Goal: Transaction & Acquisition: Purchase product/service

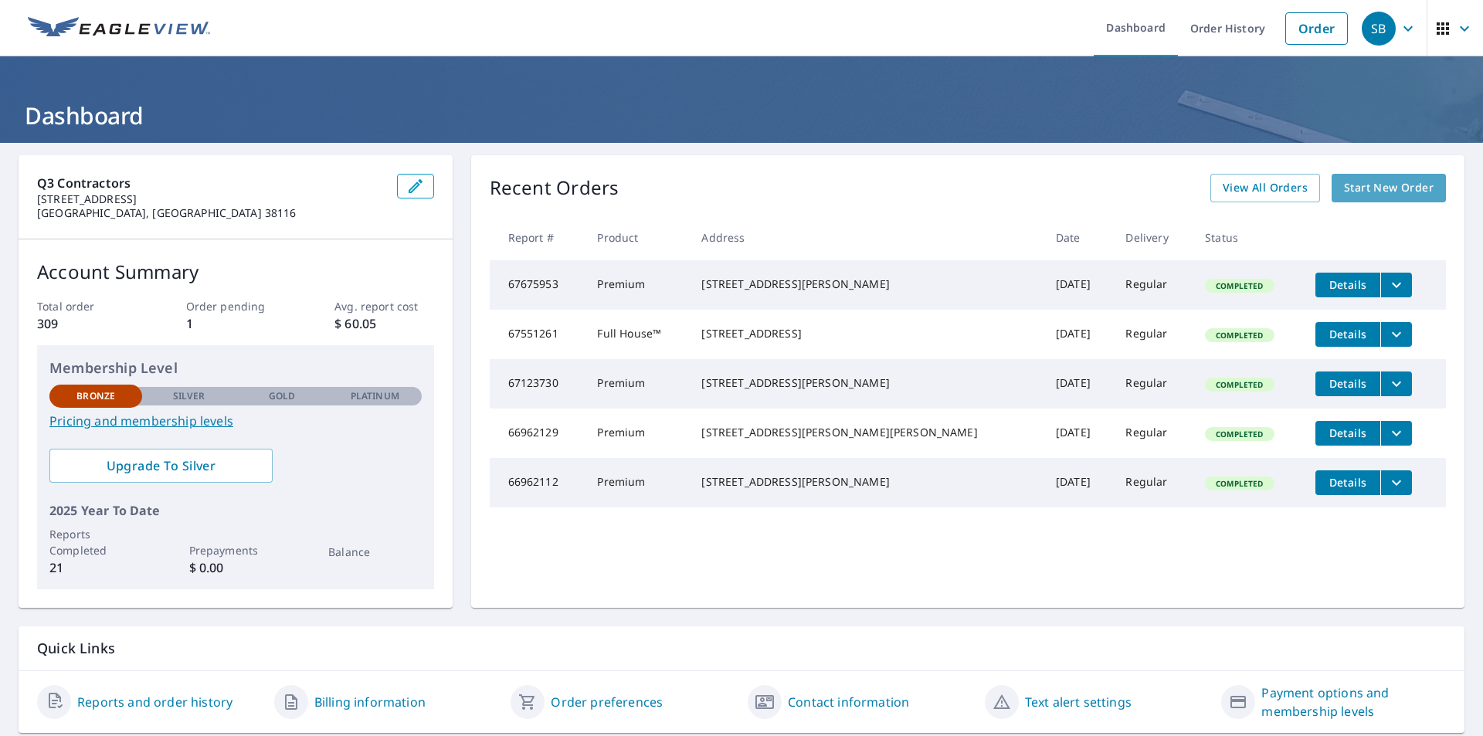
click at [1375, 181] on span "Start New Order" at bounding box center [1389, 187] width 90 height 19
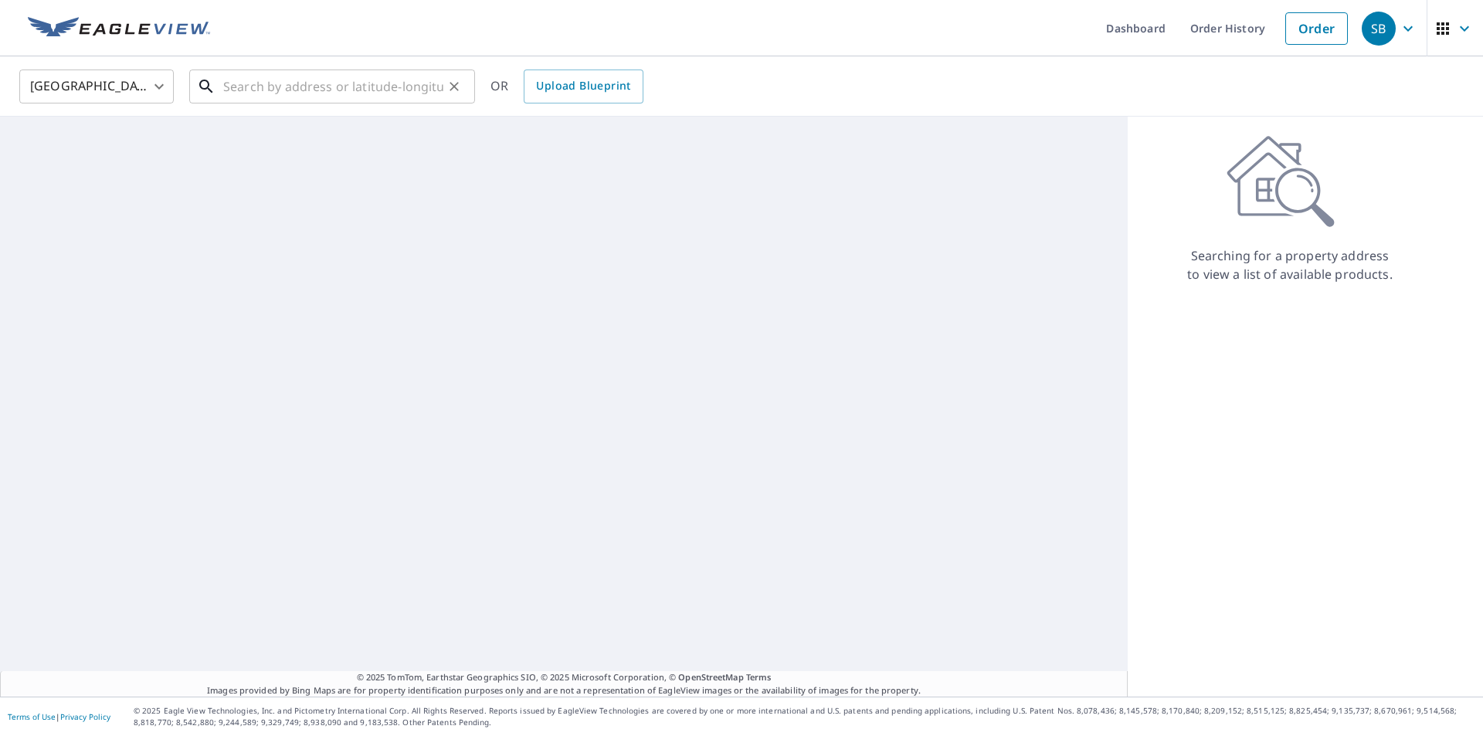
click at [292, 93] on input "text" at bounding box center [333, 86] width 220 height 43
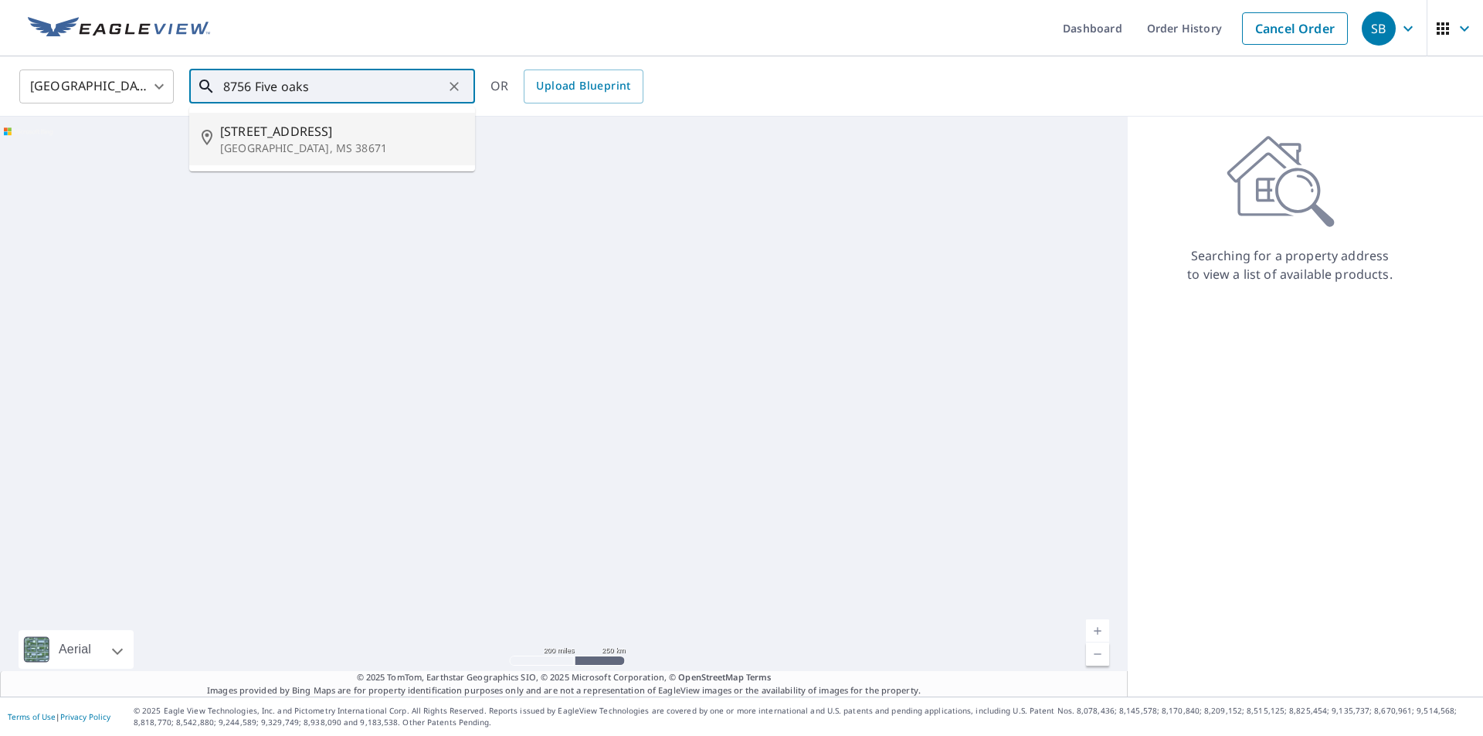
click at [266, 139] on span "[STREET_ADDRESS]" at bounding box center [341, 131] width 243 height 19
type input "[STREET_ADDRESS][PERSON_NAME]"
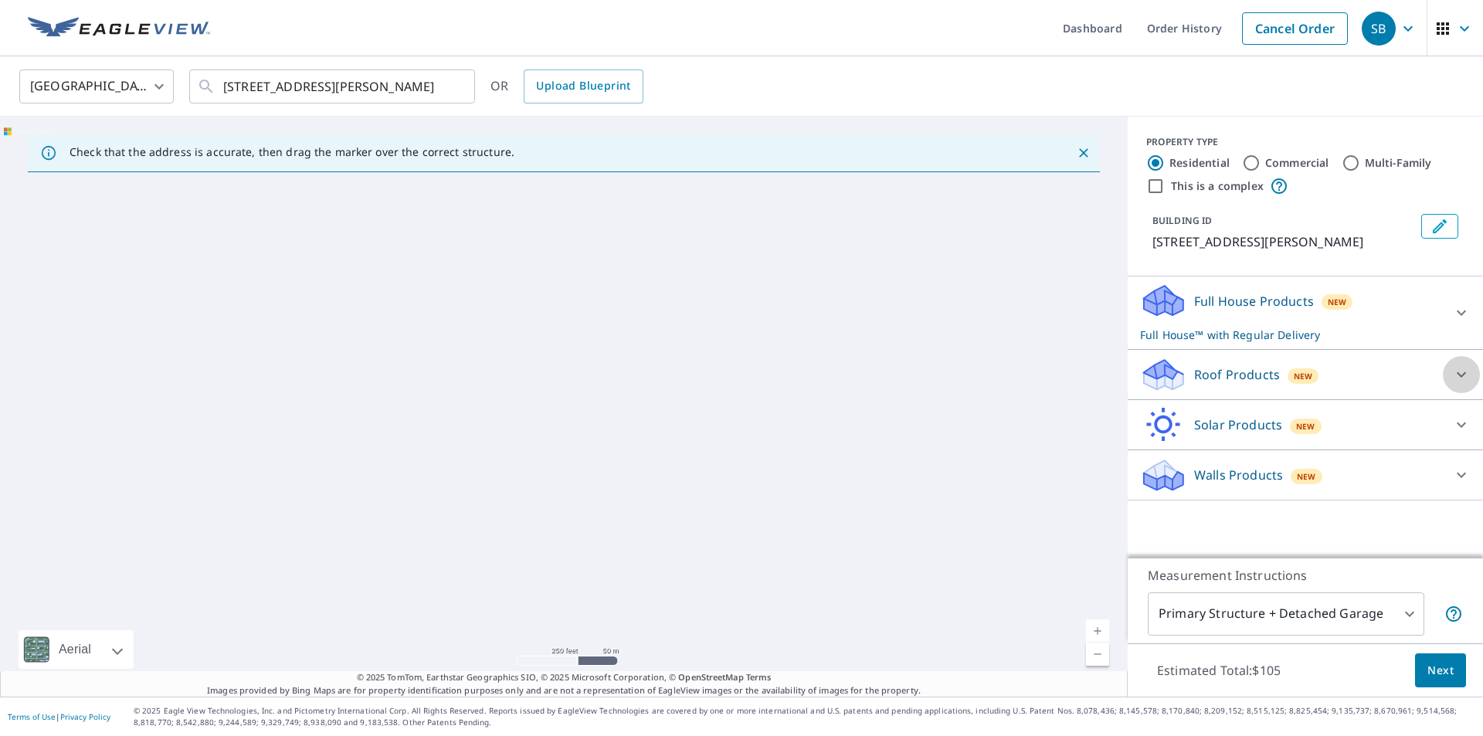
click at [1452, 371] on icon at bounding box center [1461, 374] width 19 height 19
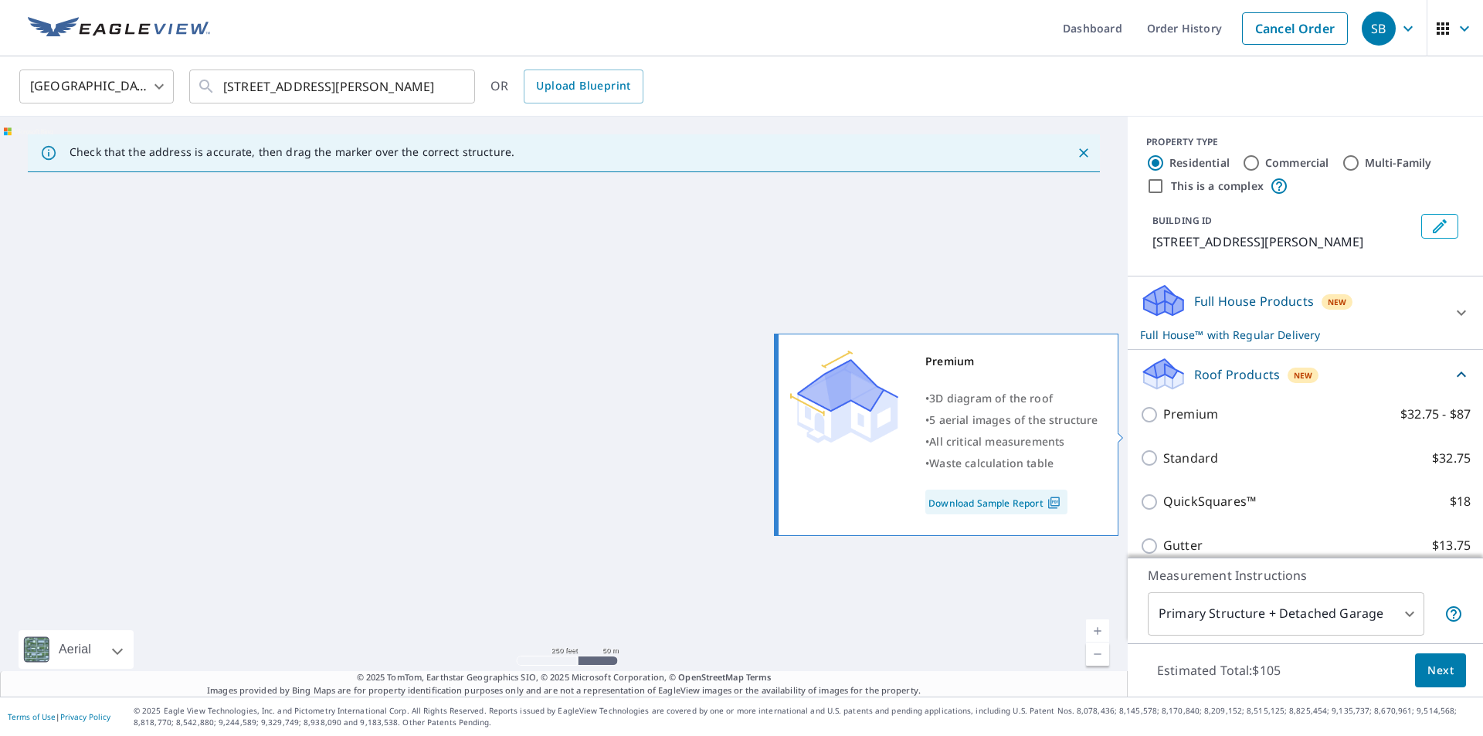
click at [1143, 424] on input "Premium $32.75 - $87" at bounding box center [1151, 414] width 23 height 19
checkbox input "true"
checkbox input "false"
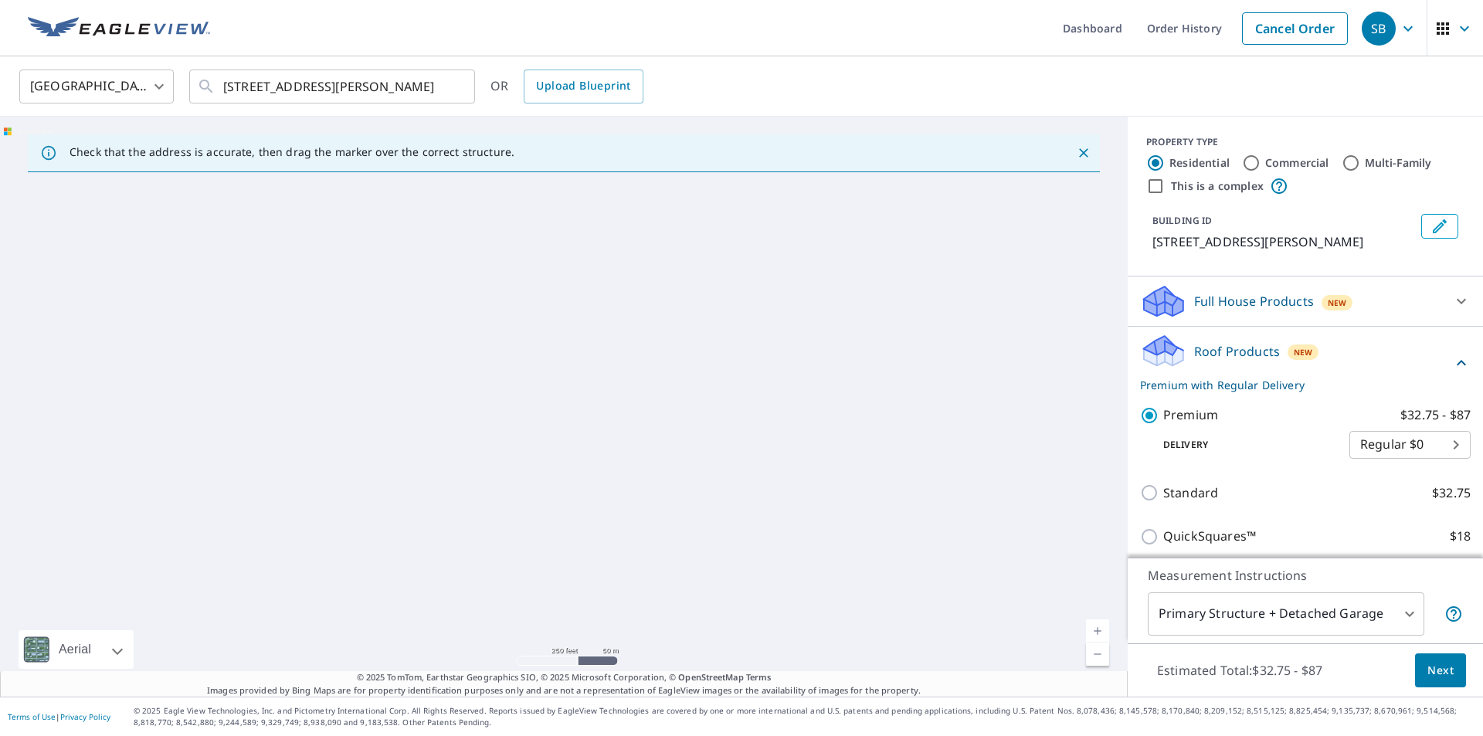
click at [1433, 671] on span "Next" at bounding box center [1440, 670] width 26 height 19
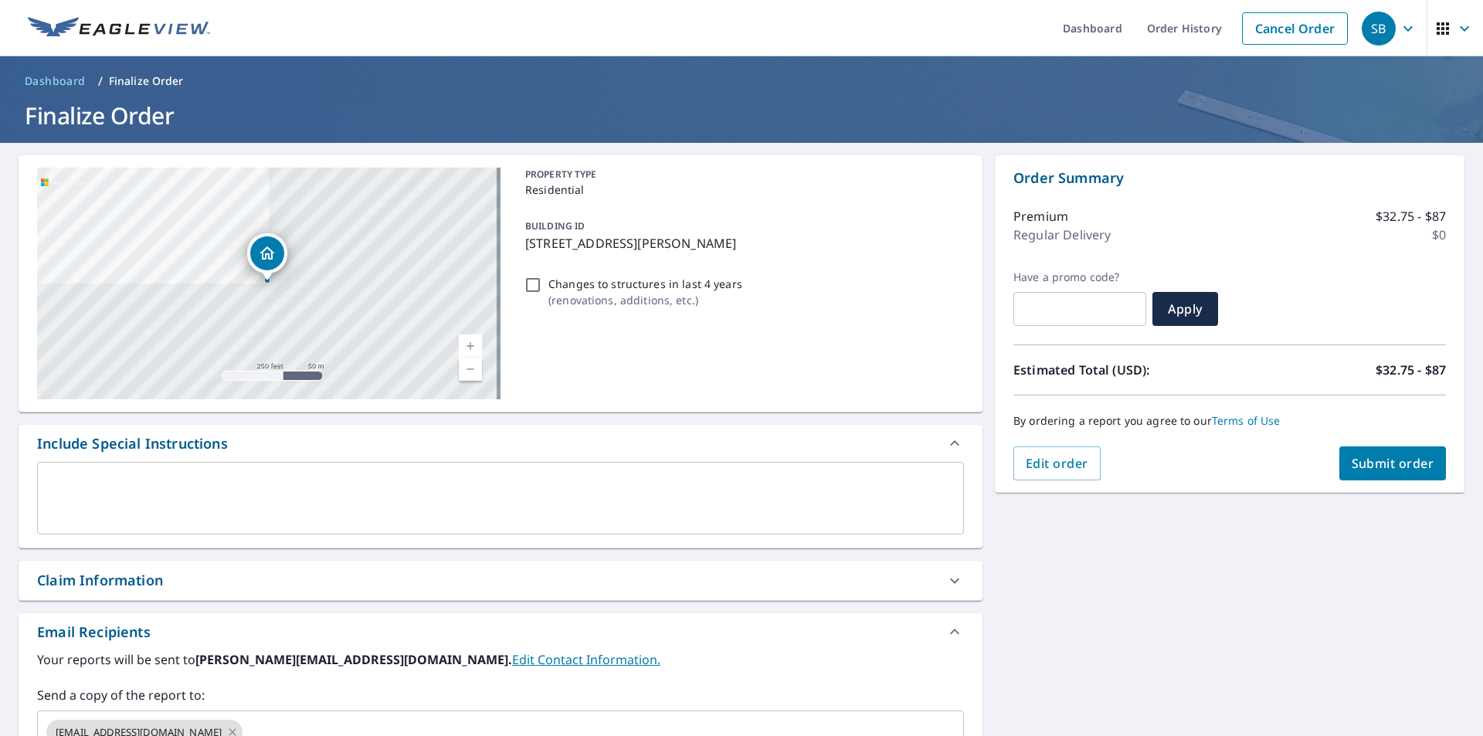
click at [1381, 451] on button "Submit order" at bounding box center [1392, 463] width 107 height 34
checkbox input "true"
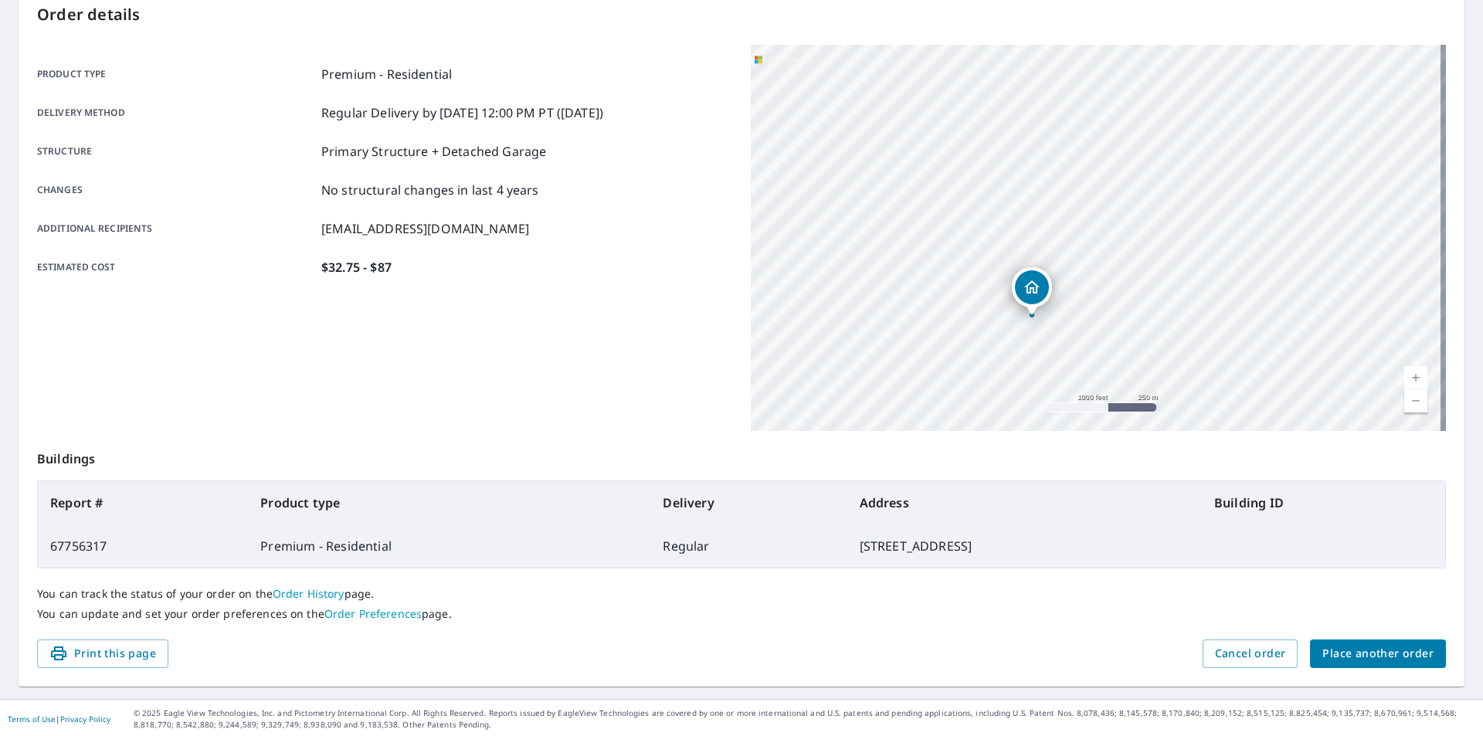
scroll to position [173, 0]
click at [1379, 646] on span "Place another order" at bounding box center [1377, 651] width 111 height 19
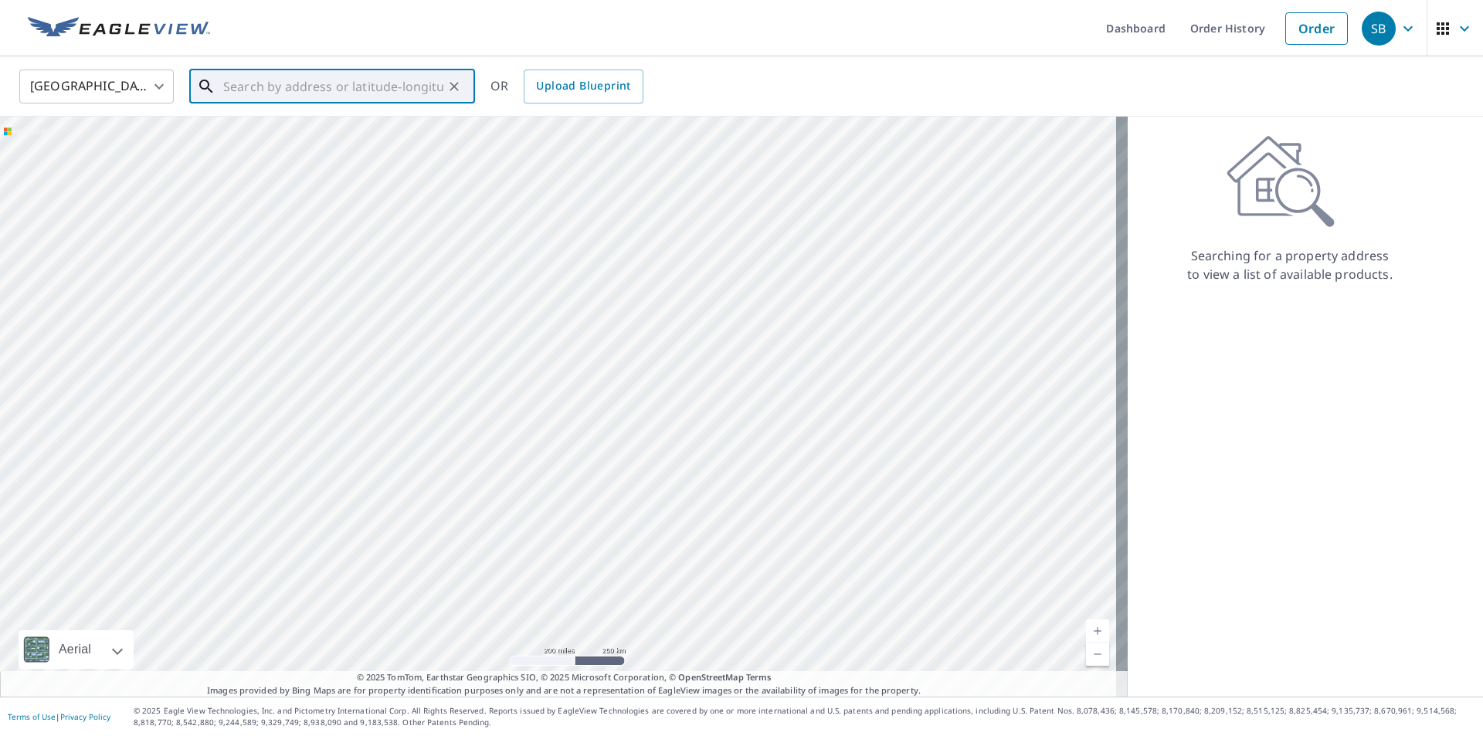
click at [366, 91] on input "text" at bounding box center [333, 86] width 220 height 43
type input "9"
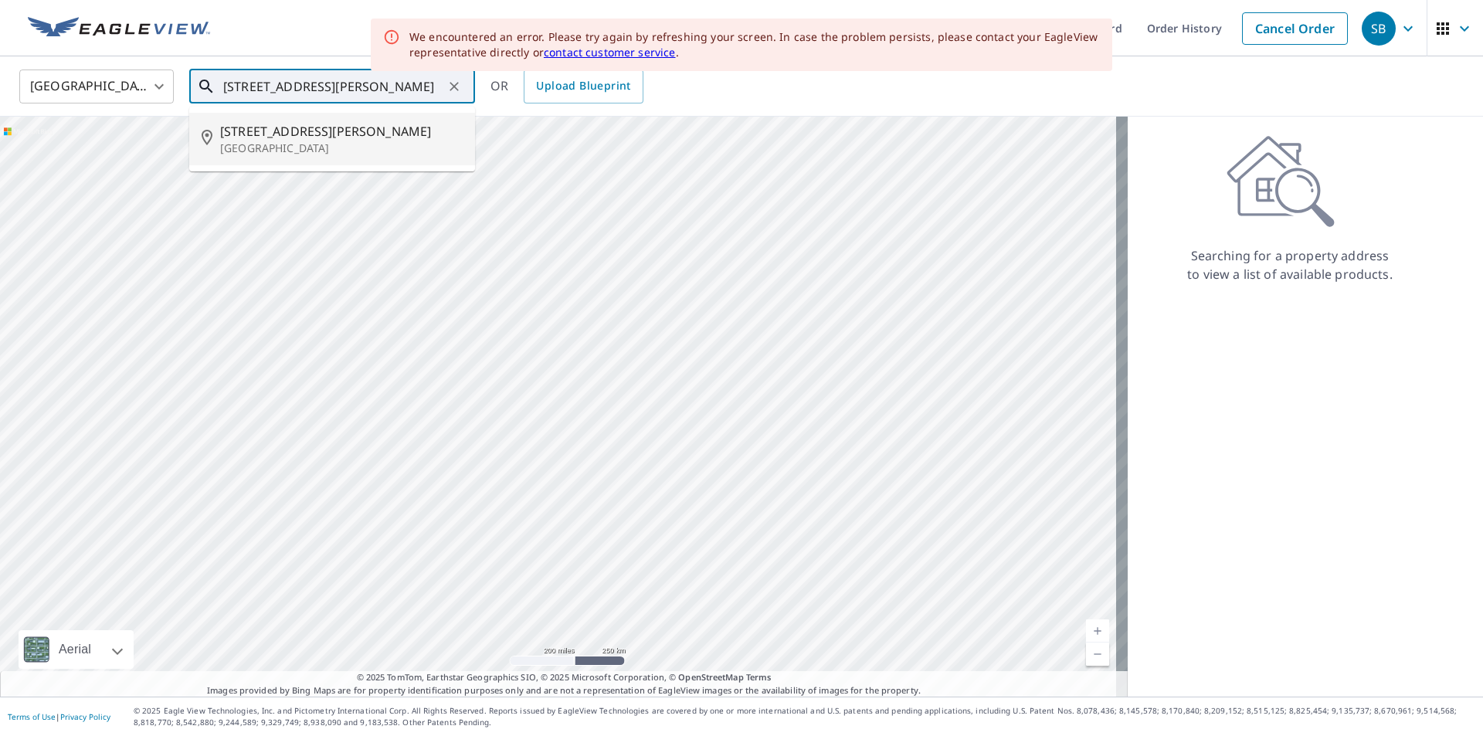
click at [338, 128] on span "[STREET_ADDRESS][PERSON_NAME]" at bounding box center [341, 131] width 243 height 19
type input "[STREET_ADDRESS][PERSON_NAME]"
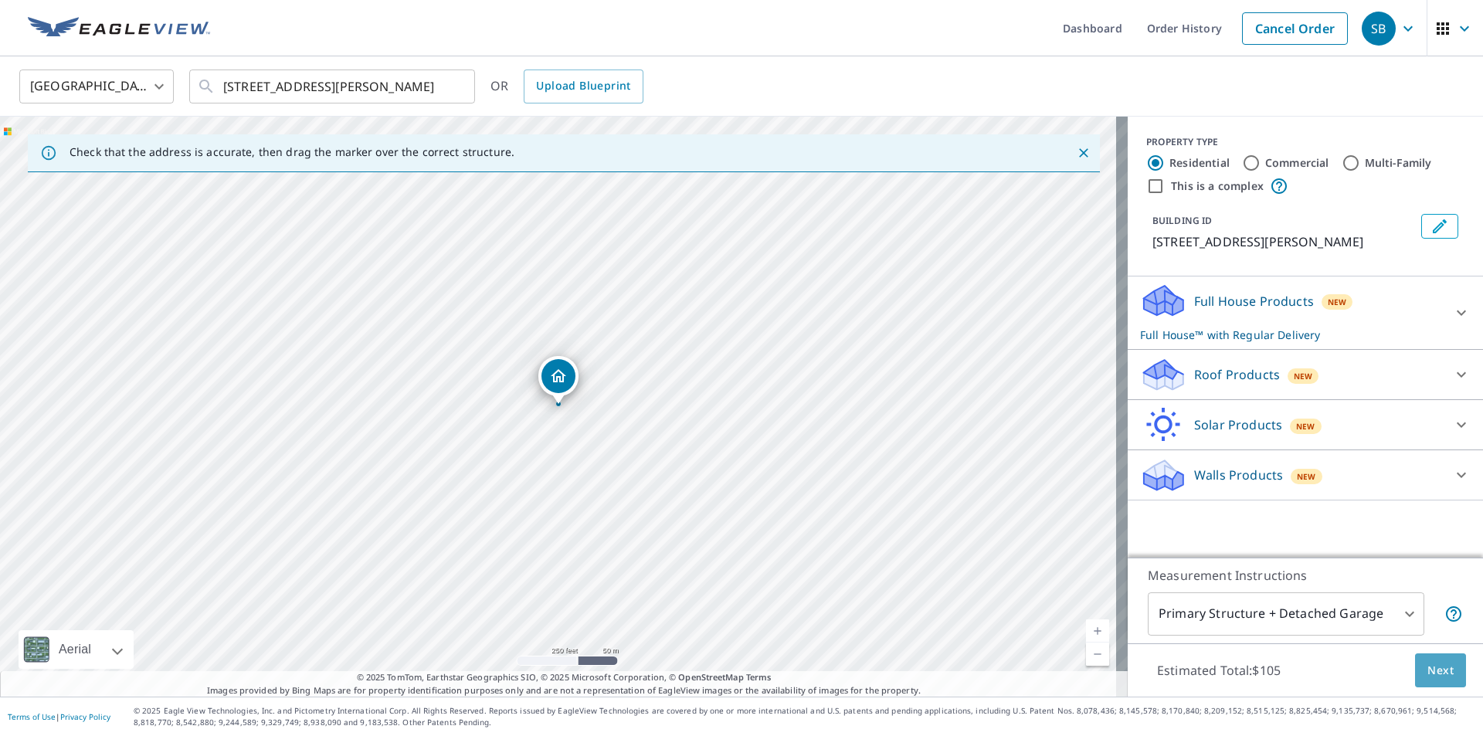
click at [1427, 670] on span "Next" at bounding box center [1440, 670] width 26 height 19
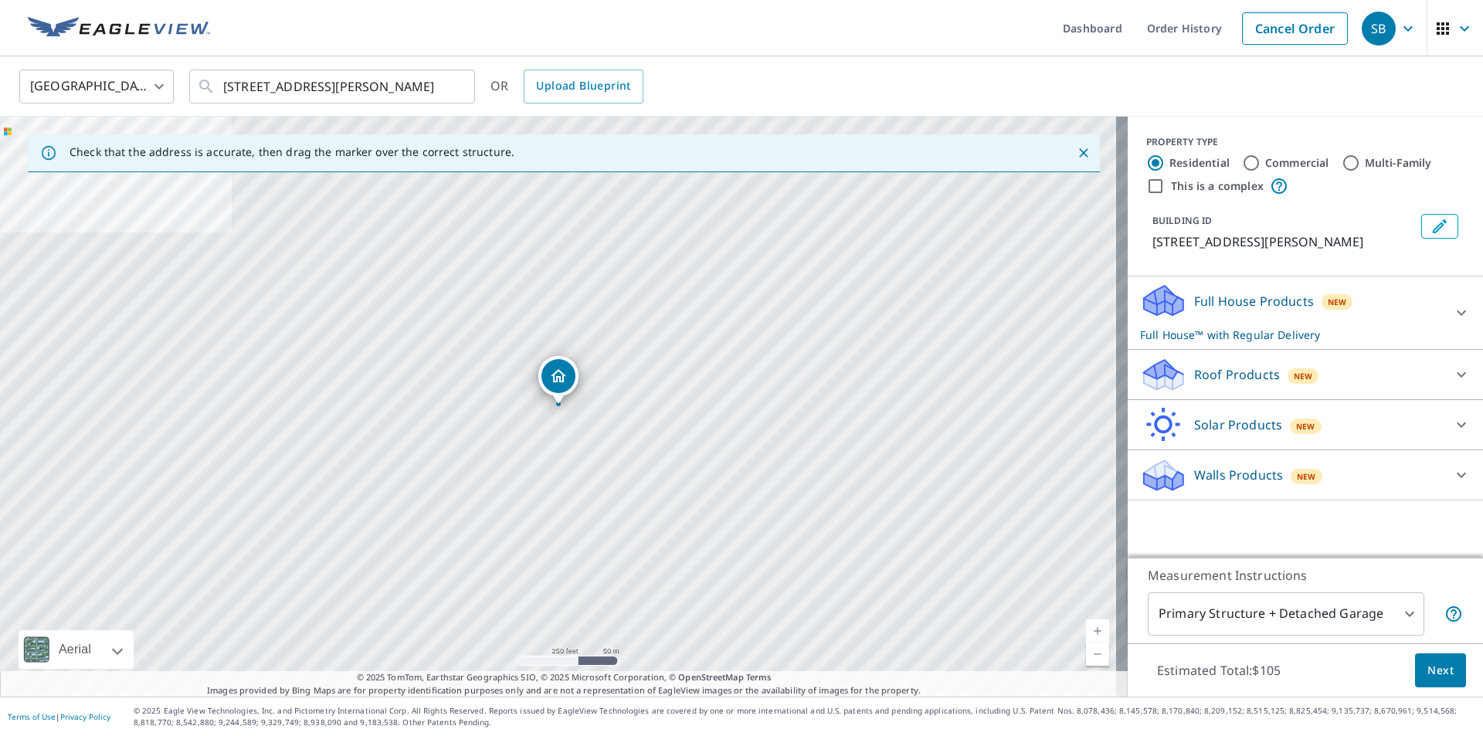
click at [1452, 322] on icon at bounding box center [1461, 313] width 19 height 19
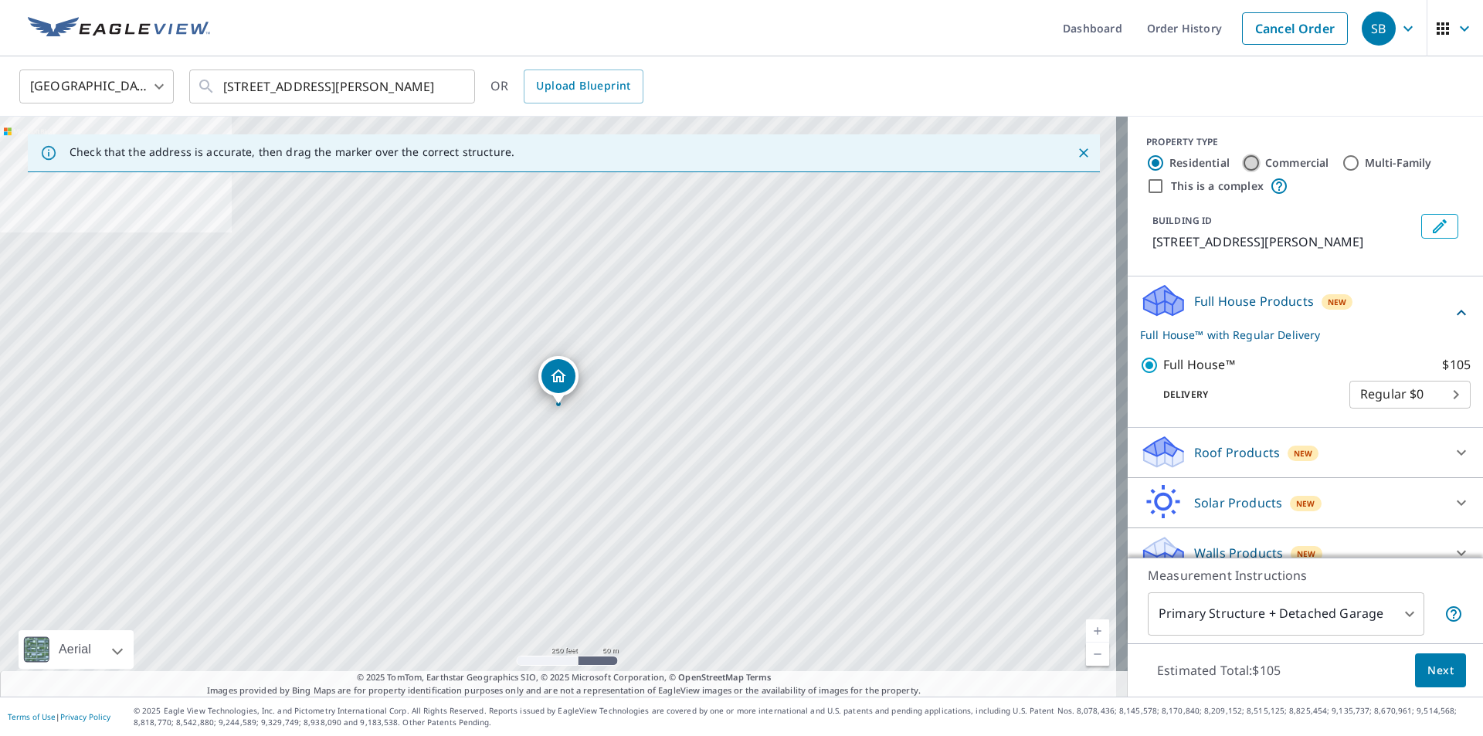
click at [1242, 159] on input "Commercial" at bounding box center [1251, 163] width 19 height 19
radio input "true"
type input "4"
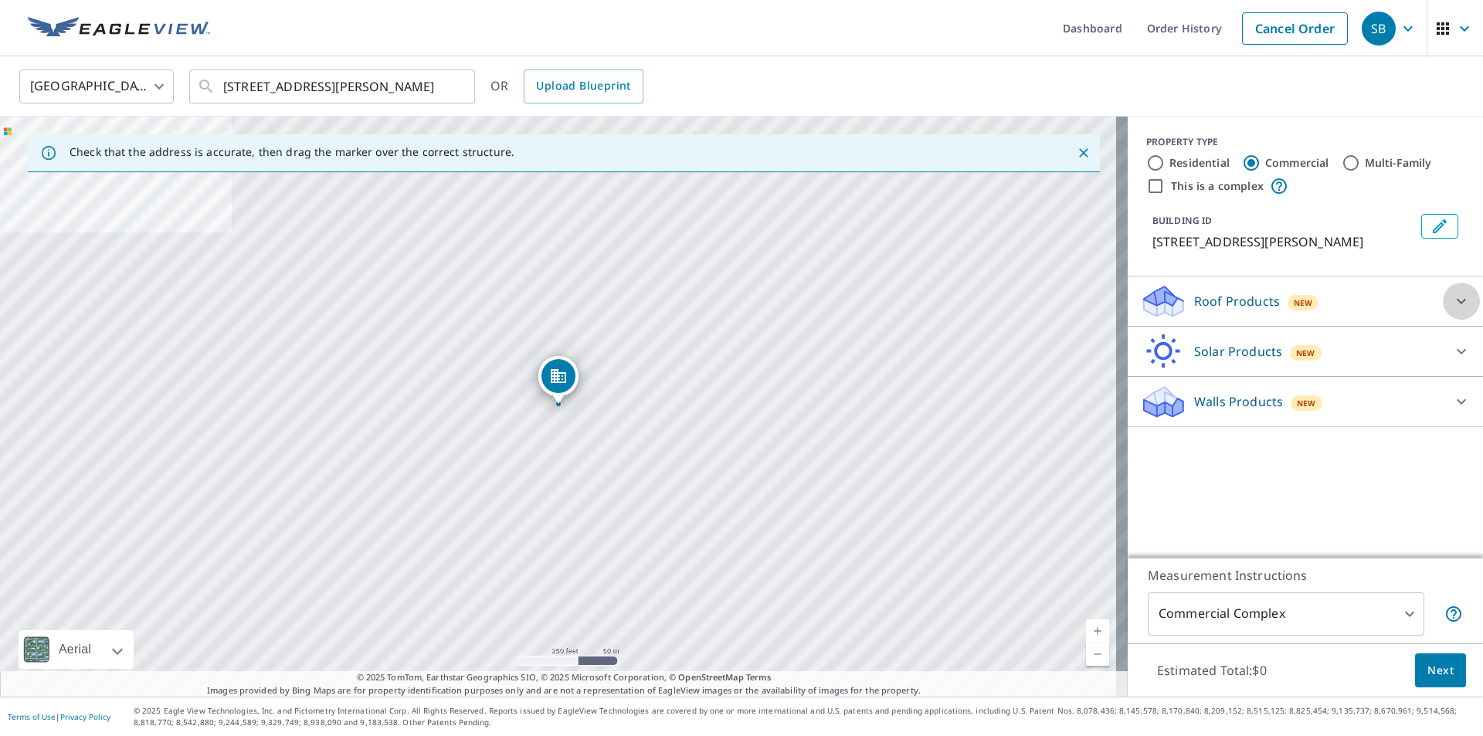
click at [1452, 310] on icon at bounding box center [1461, 301] width 19 height 19
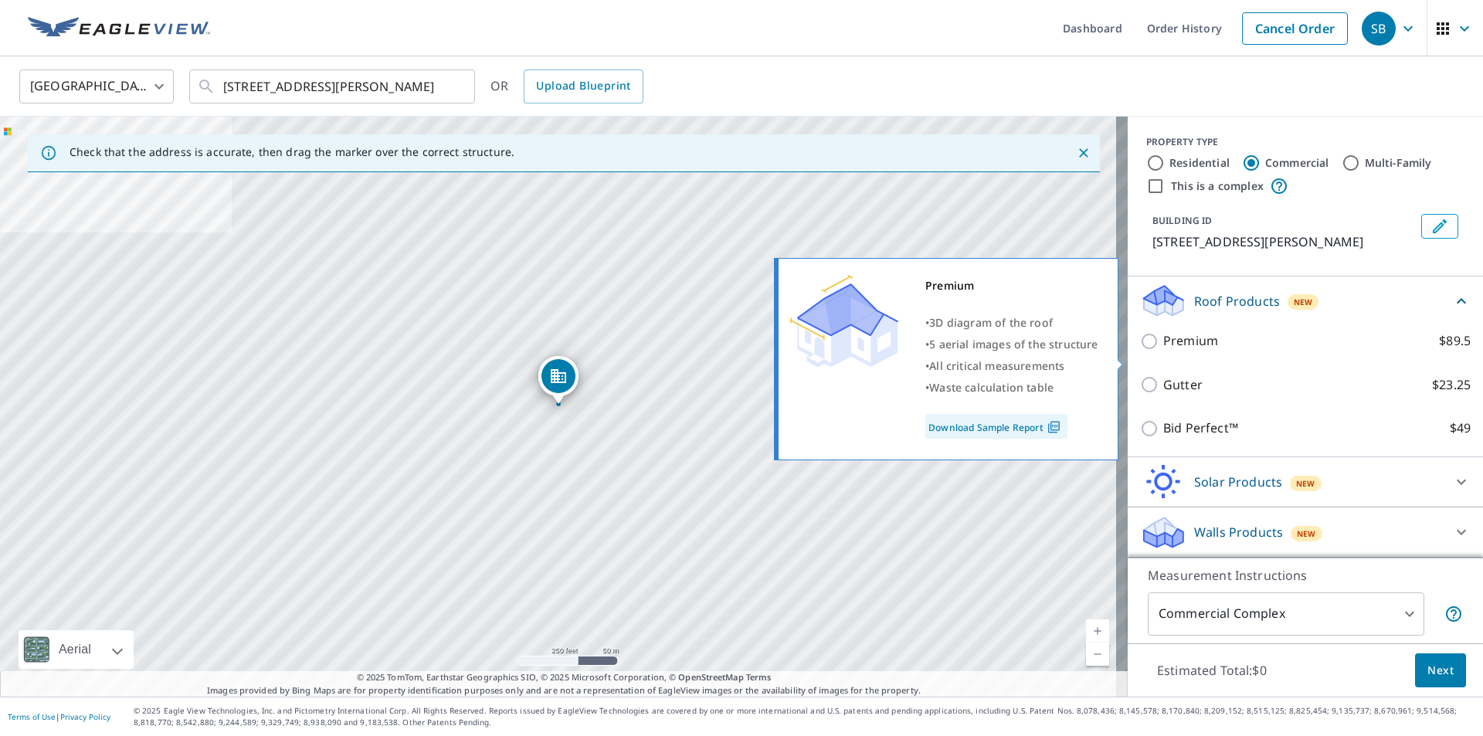
click at [1140, 351] on input "Premium $89.5" at bounding box center [1151, 341] width 23 height 19
checkbox input "true"
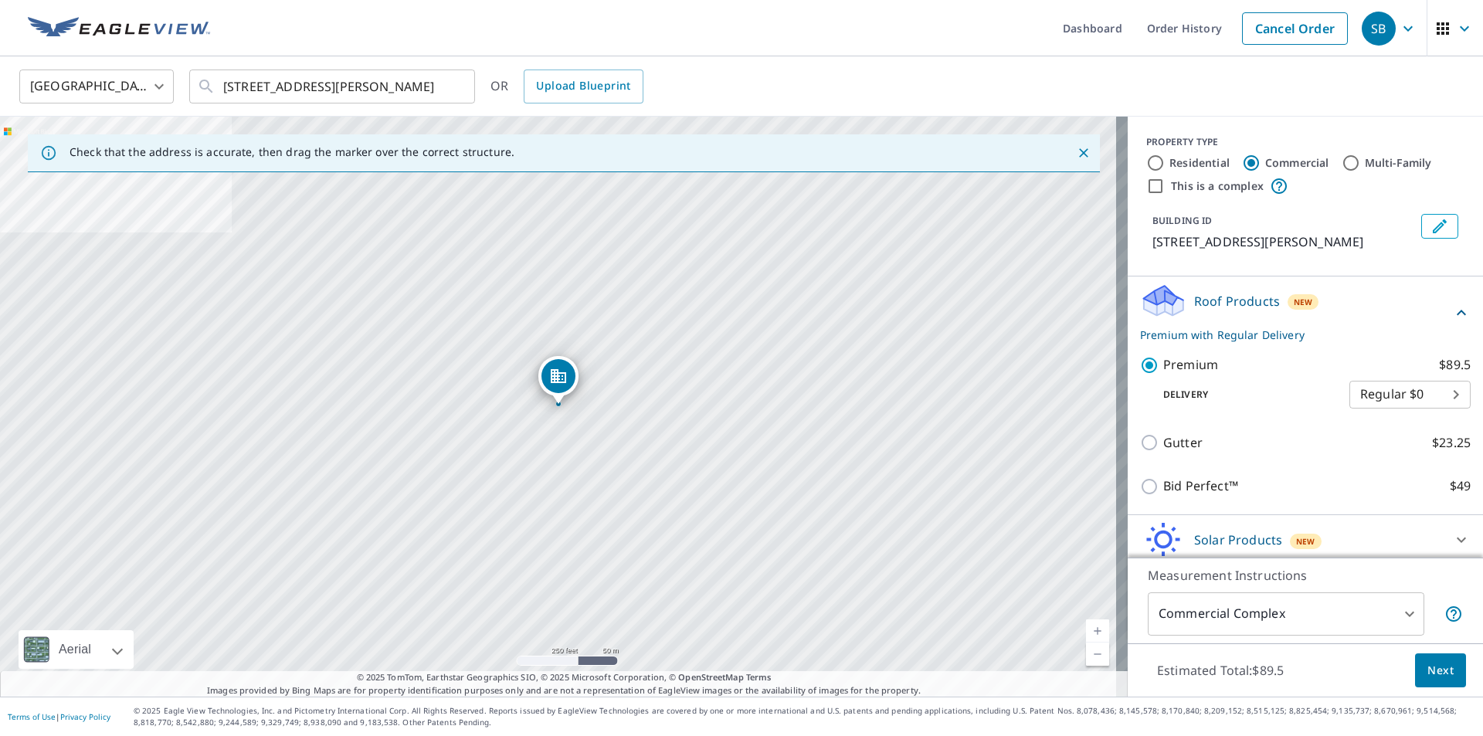
click at [1430, 666] on span "Next" at bounding box center [1440, 670] width 26 height 19
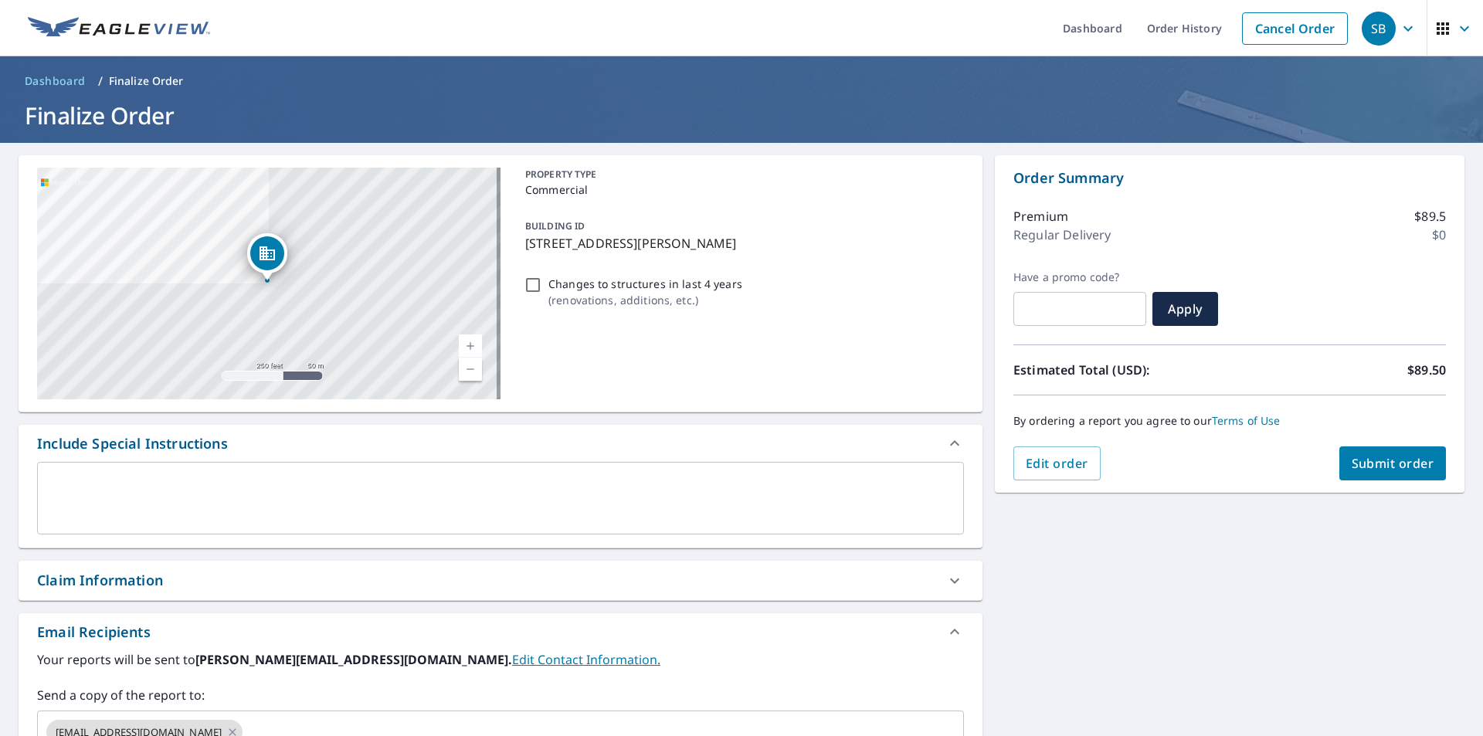
click at [1385, 455] on span "Submit order" at bounding box center [1393, 463] width 83 height 17
checkbox input "true"
